Goal: Contribute content

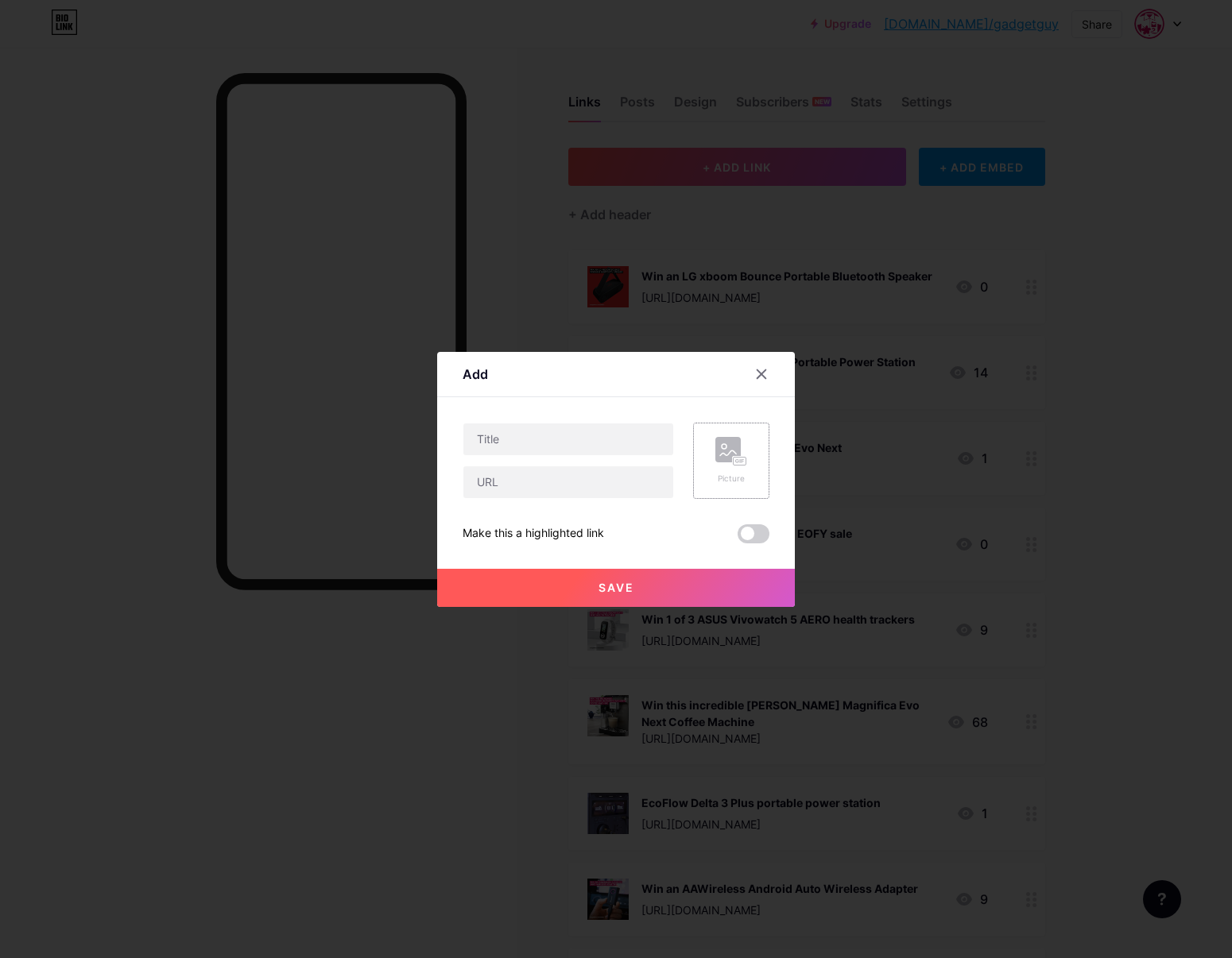
click at [704, 445] on div "Picture" at bounding box center [732, 461] width 76 height 76
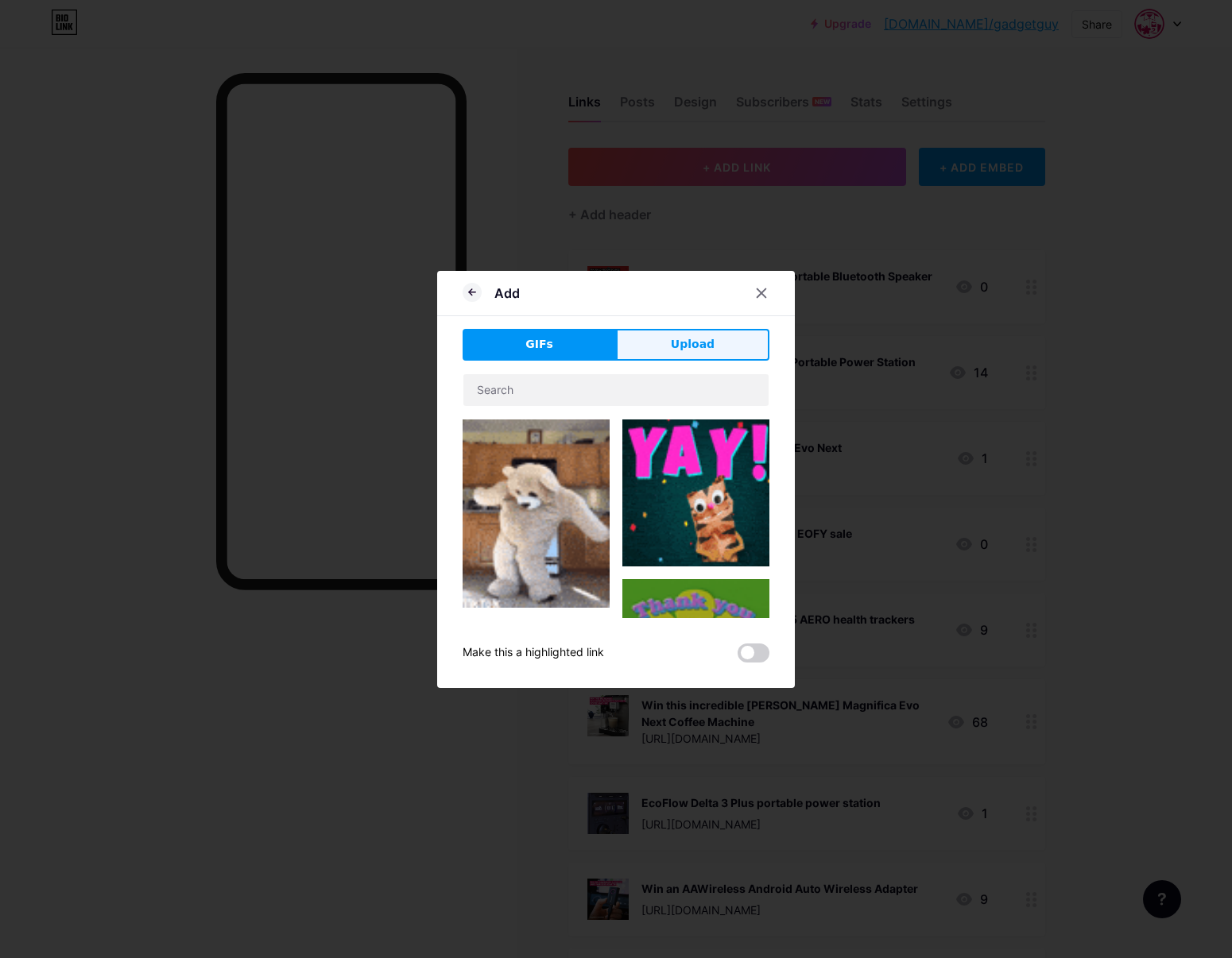
click at [635, 349] on button "Upload" at bounding box center [692, 345] width 154 height 32
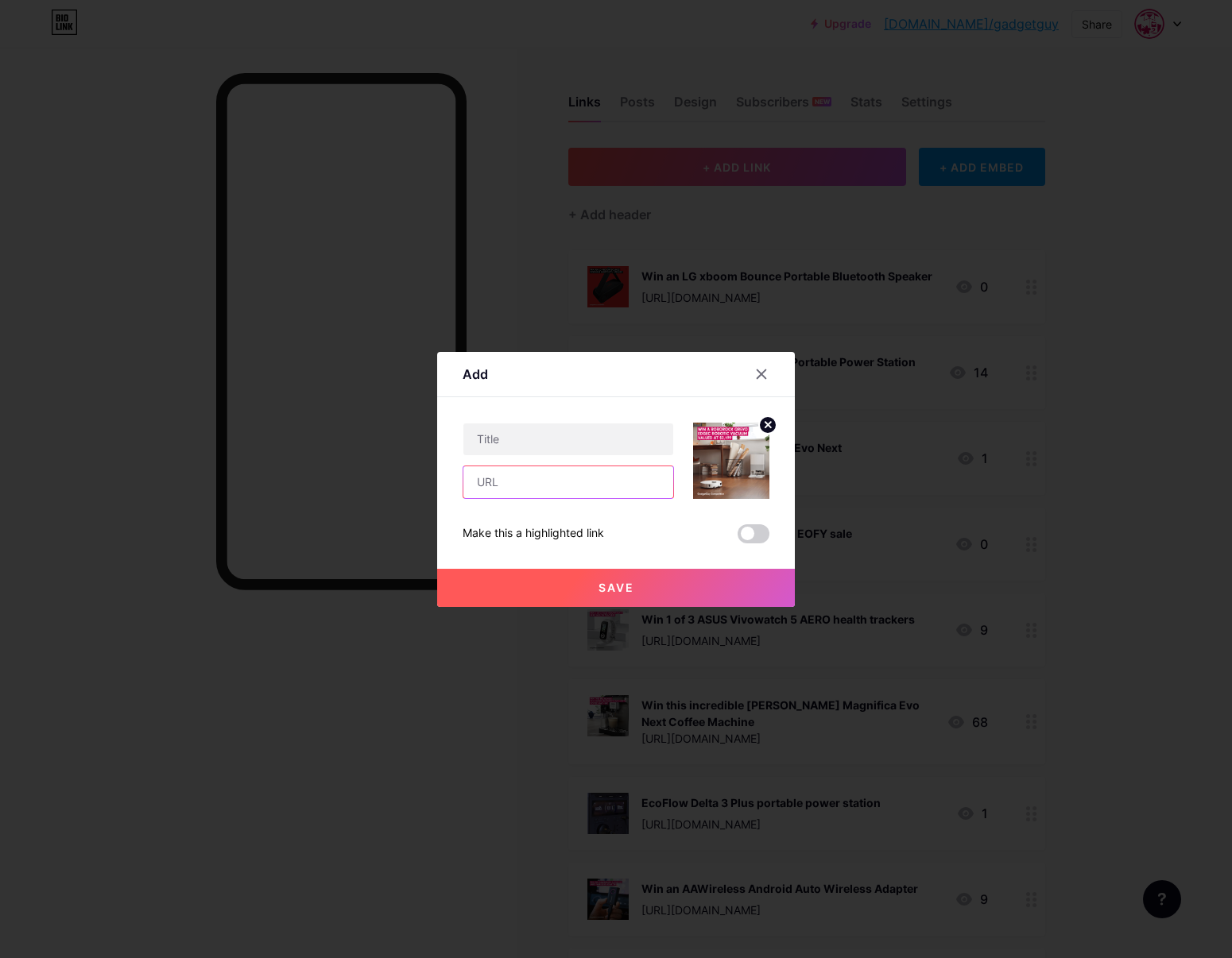
click at [600, 479] on input "text" at bounding box center [568, 483] width 210 height 32
paste input "[URL][DOMAIN_NAME]"
type input "[URL][DOMAIN_NAME]"
click at [563, 434] on input "text" at bounding box center [568, 440] width 210 height 32
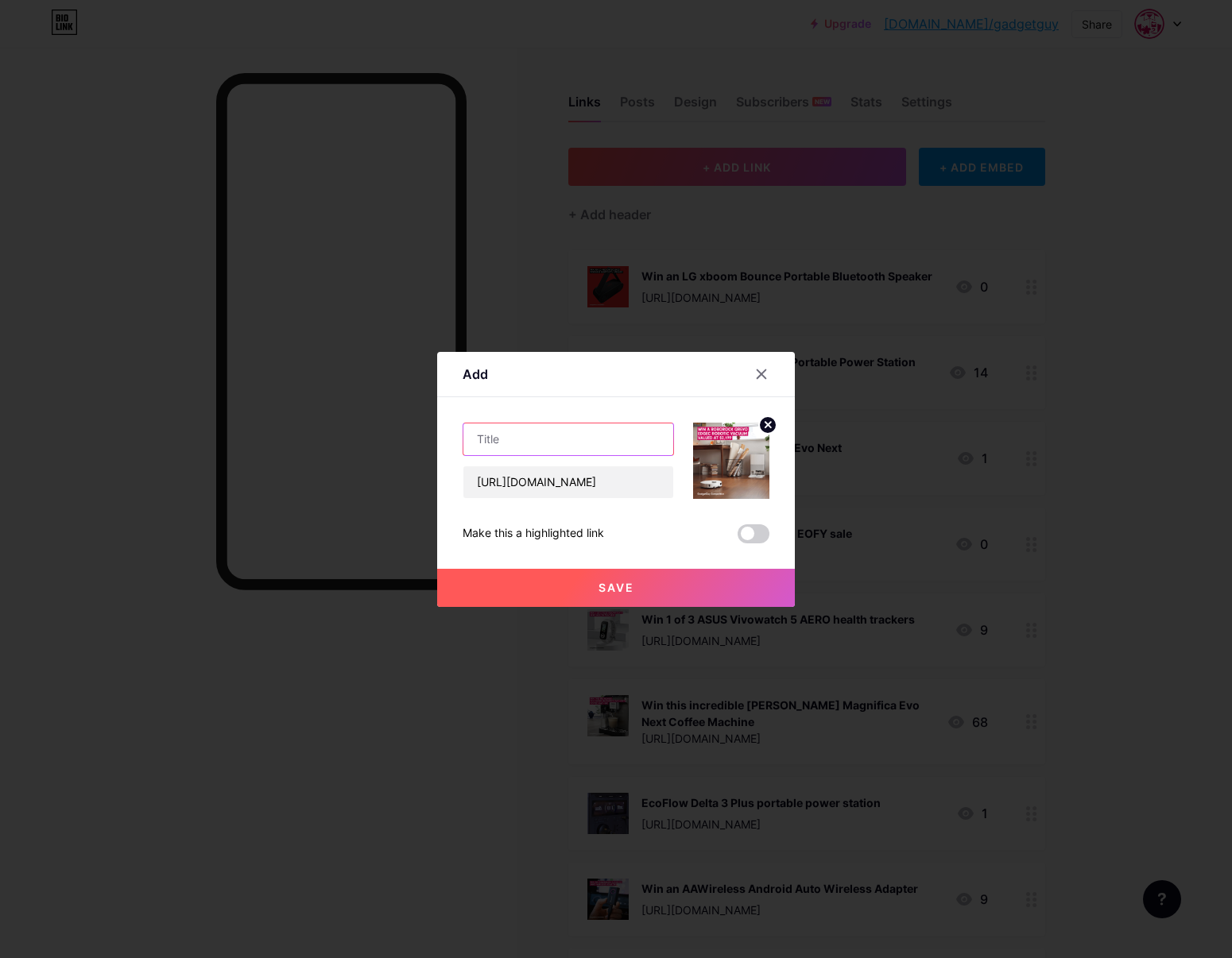
scroll to position [0, 0]
drag, startPoint x: 597, startPoint y: 439, endPoint x: 595, endPoint y: 472, distance: 33.1
click at [596, 438] on input "text" at bounding box center [568, 440] width 210 height 32
paste input "Win a Roborock QrevoEdgeC Robotic Vacuum"
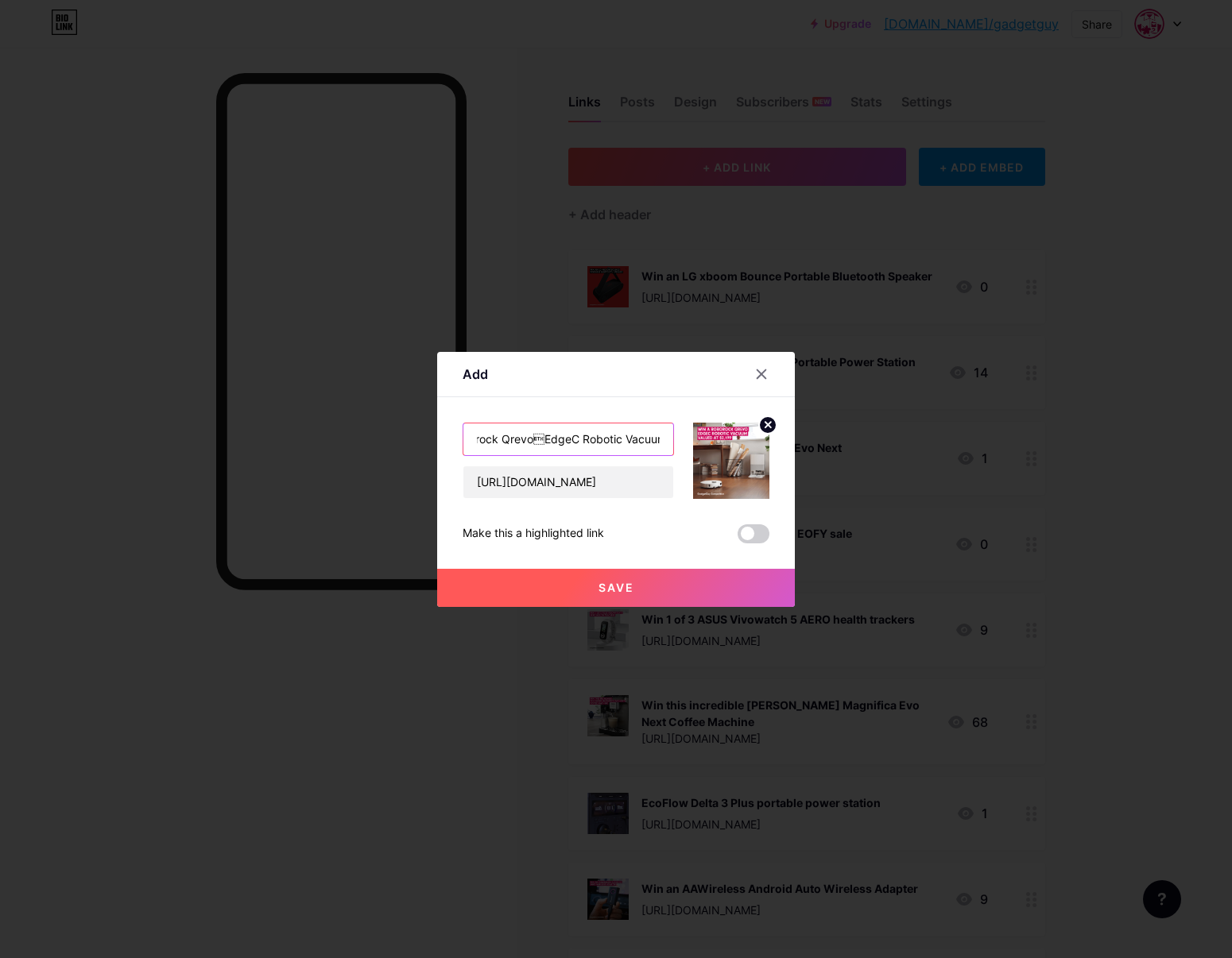
type input "Win a Roborock QrevoEdgeC Robotic Vacuum"
click at [636, 591] on button "Save" at bounding box center [616, 588] width 358 height 38
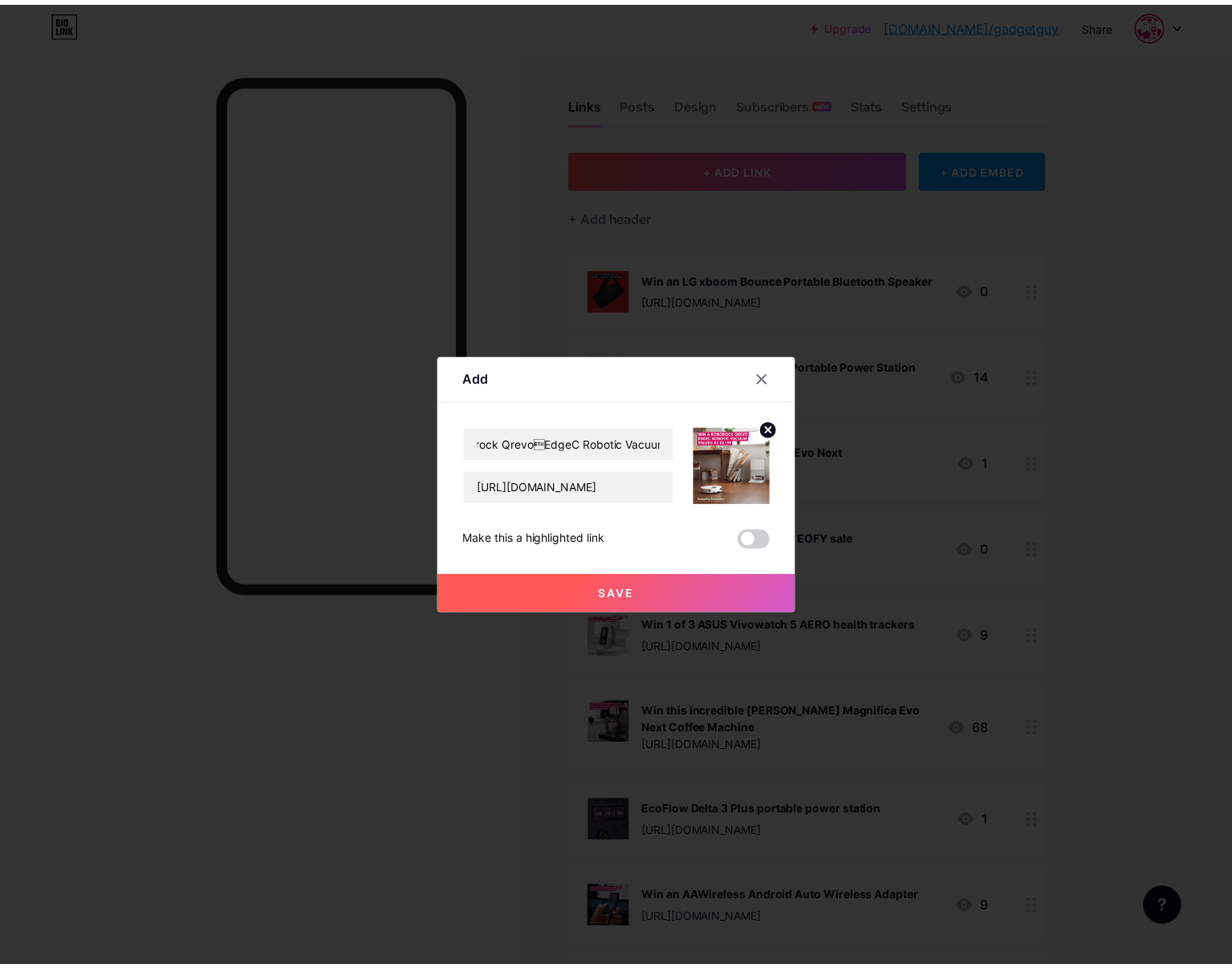
scroll to position [0, 0]
